Goal: Task Accomplishment & Management: Manage account settings

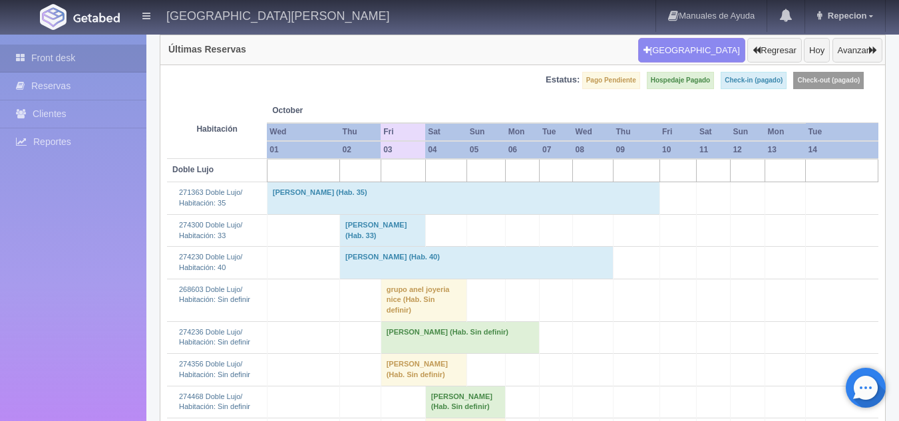
scroll to position [133, 0]
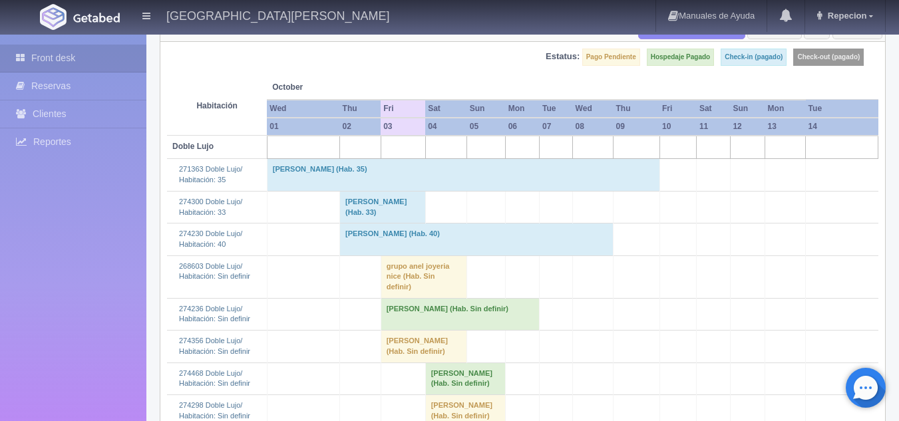
click at [402, 276] on td "grupo anel joyeria nice (Hab. Sin definir)" at bounding box center [424, 277] width 87 height 43
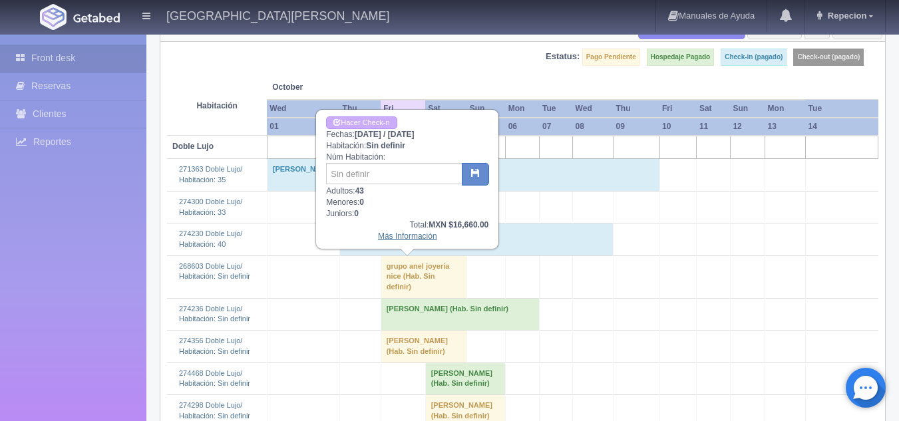
click at [403, 234] on link "Más Información" at bounding box center [407, 236] width 59 height 9
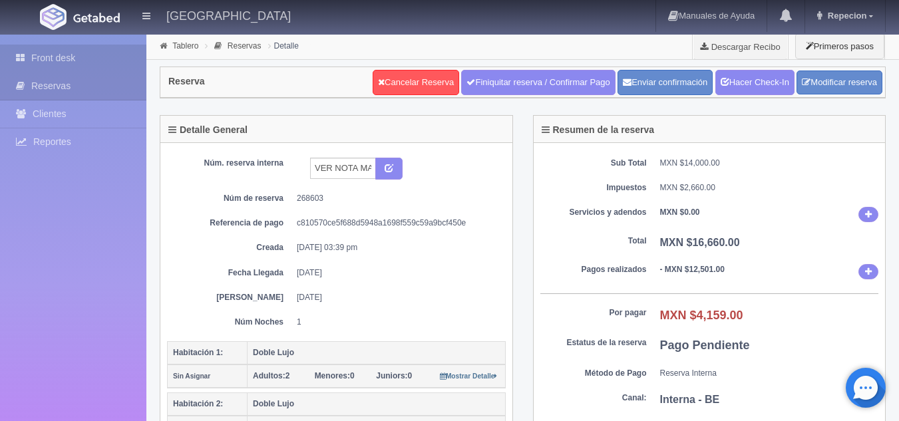
click at [62, 55] on link "Front desk" at bounding box center [73, 58] width 146 height 27
